Goal: Transaction & Acquisition: Obtain resource

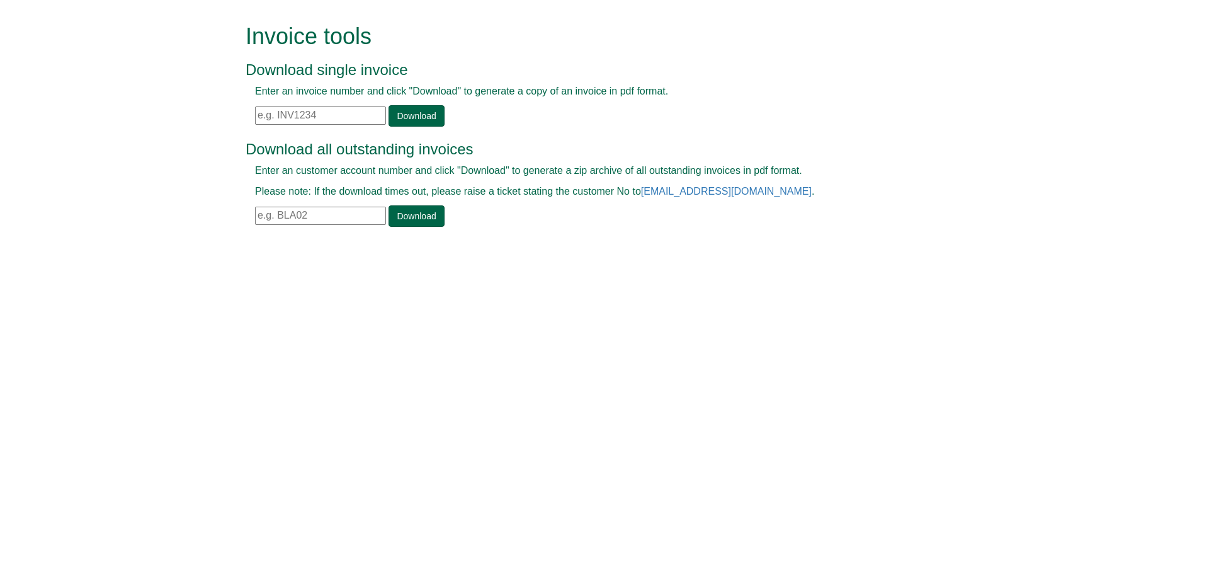
click at [276, 116] on input "text" at bounding box center [320, 115] width 131 height 18
paste input "INV1409605"
type input "INV1409605"
click at [404, 111] on link "Download" at bounding box center [416, 115] width 55 height 21
click at [296, 113] on input "text" at bounding box center [320, 115] width 131 height 18
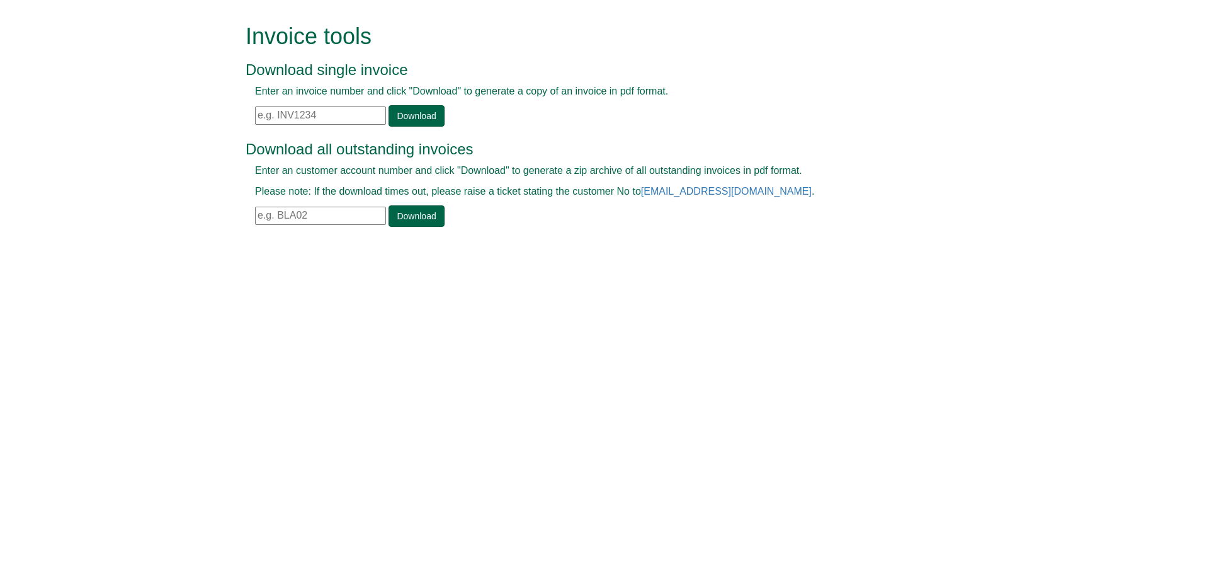
paste input "INV1409647"
type input "INV1409647"
click at [397, 110] on link "Download" at bounding box center [416, 115] width 55 height 21
click at [326, 111] on input "text" at bounding box center [320, 115] width 131 height 18
paste input "INV1409650"
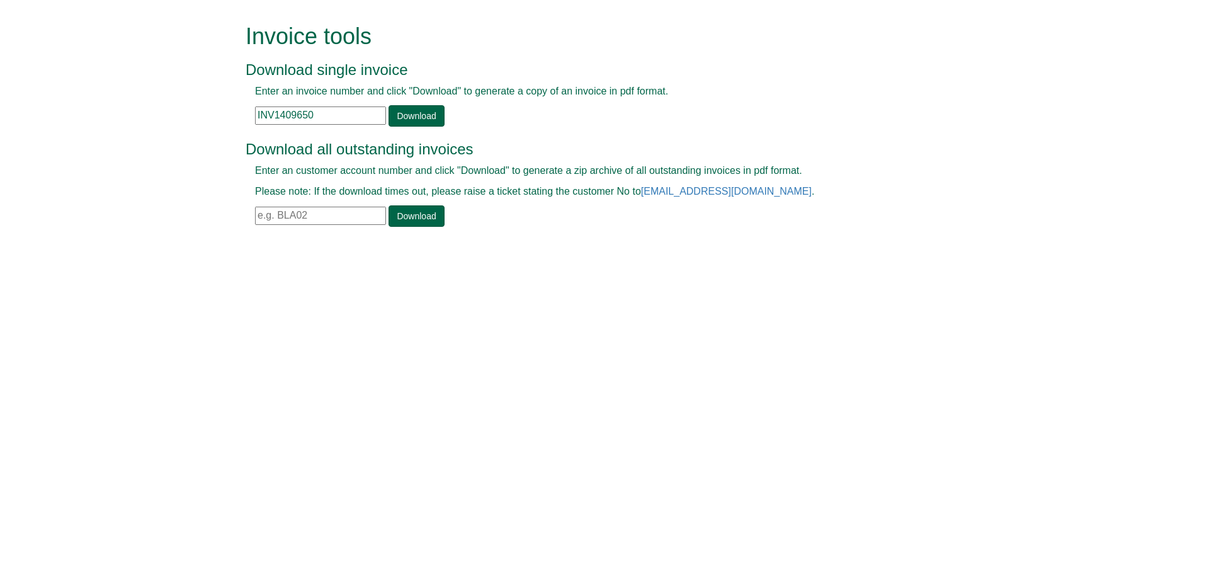
type input "INV1409650"
click at [444, 118] on div "Enter an invoice number and click "Download" to generate a copy of an invoice i…" at bounding box center [591, 105] width 690 height 42
click at [427, 118] on link "Download" at bounding box center [416, 115] width 55 height 21
